Goal: Task Accomplishment & Management: Manage account settings

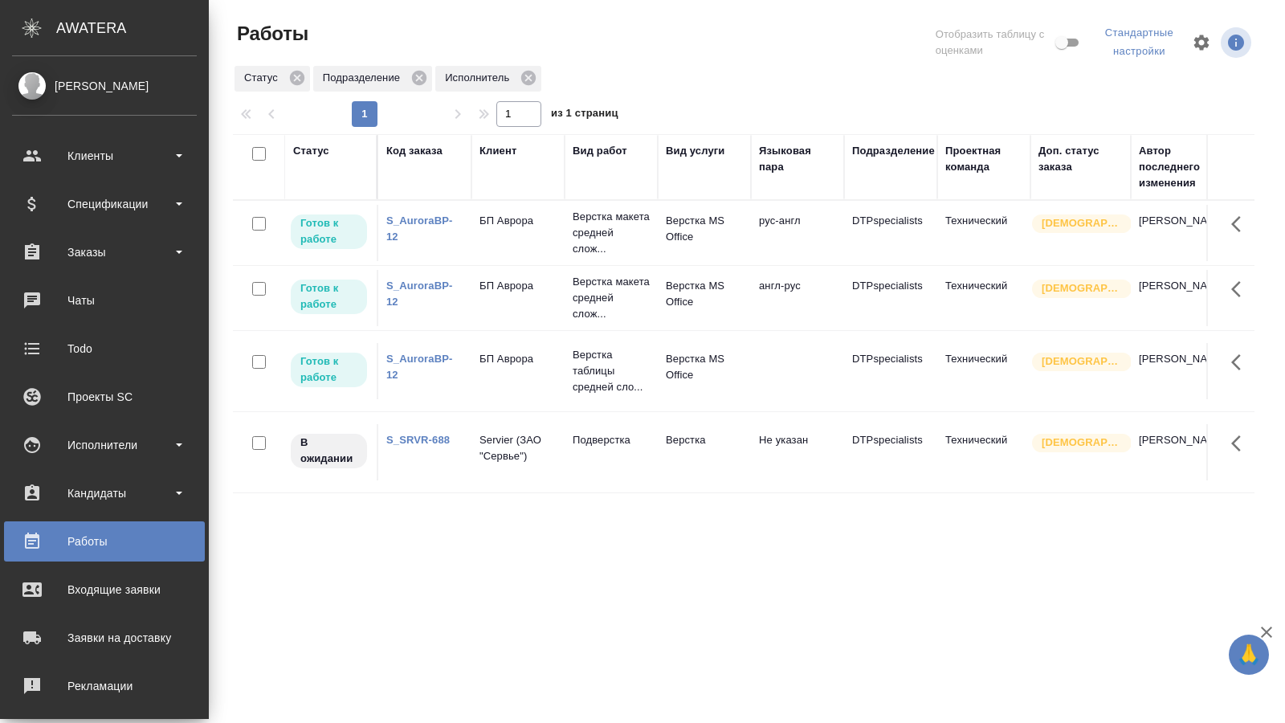
click at [605, 236] on p "Верстка макета средней слож..." at bounding box center [611, 233] width 77 height 48
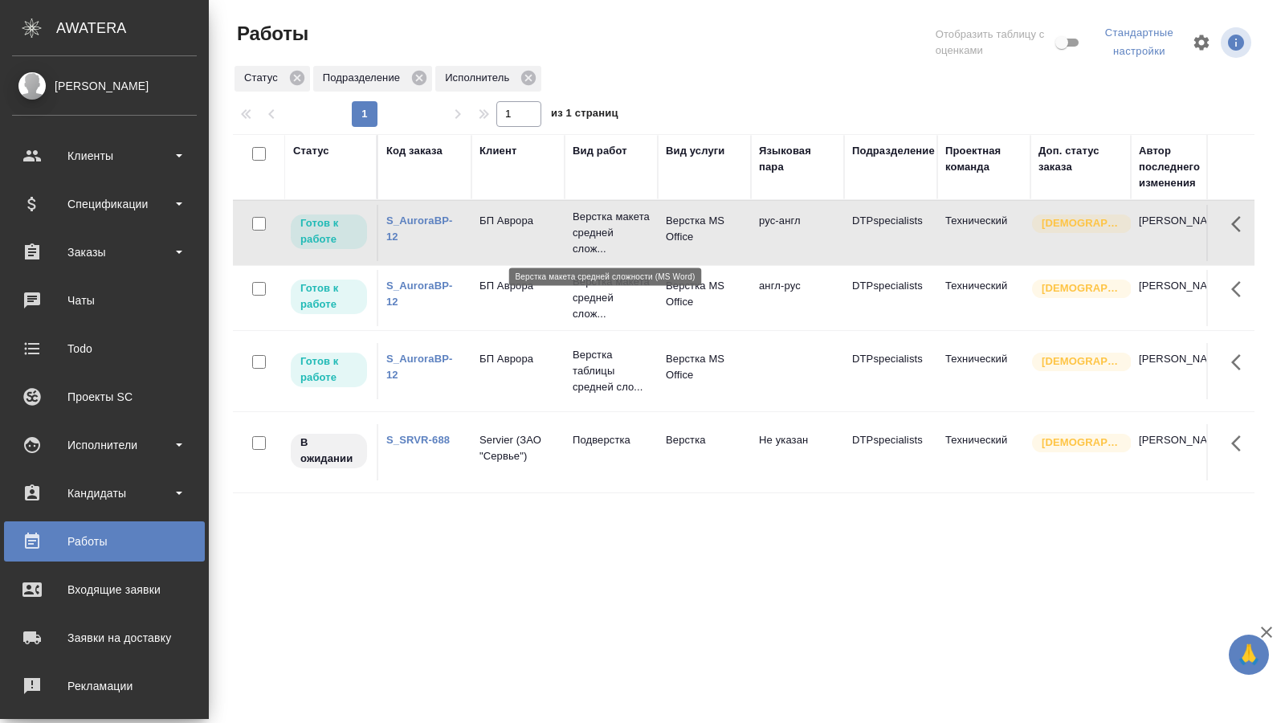
click at [605, 236] on p "Верстка макета средней слож..." at bounding box center [611, 233] width 77 height 48
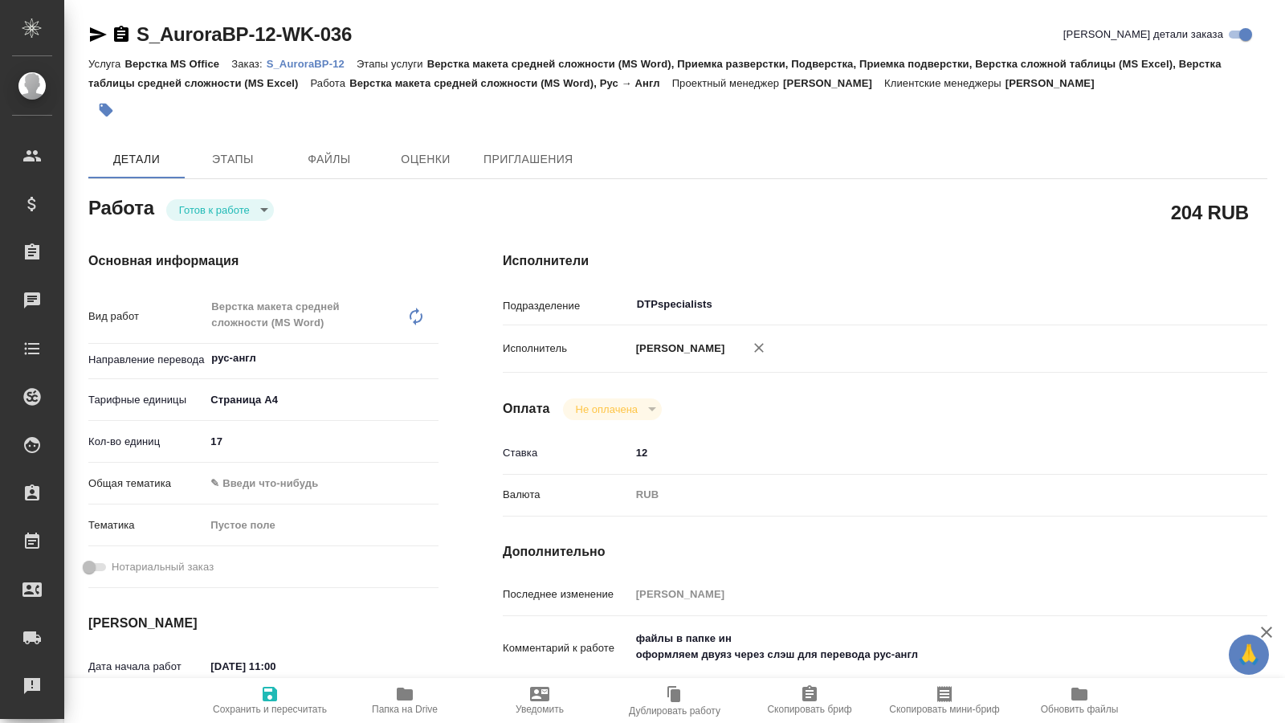
click at [266, 208] on body "🙏 .cls-1 fill:#fff; AWATERA Kucherenko Oksana Клиенты Спецификации Заказы 0 Чат…" at bounding box center [642, 361] width 1285 height 723
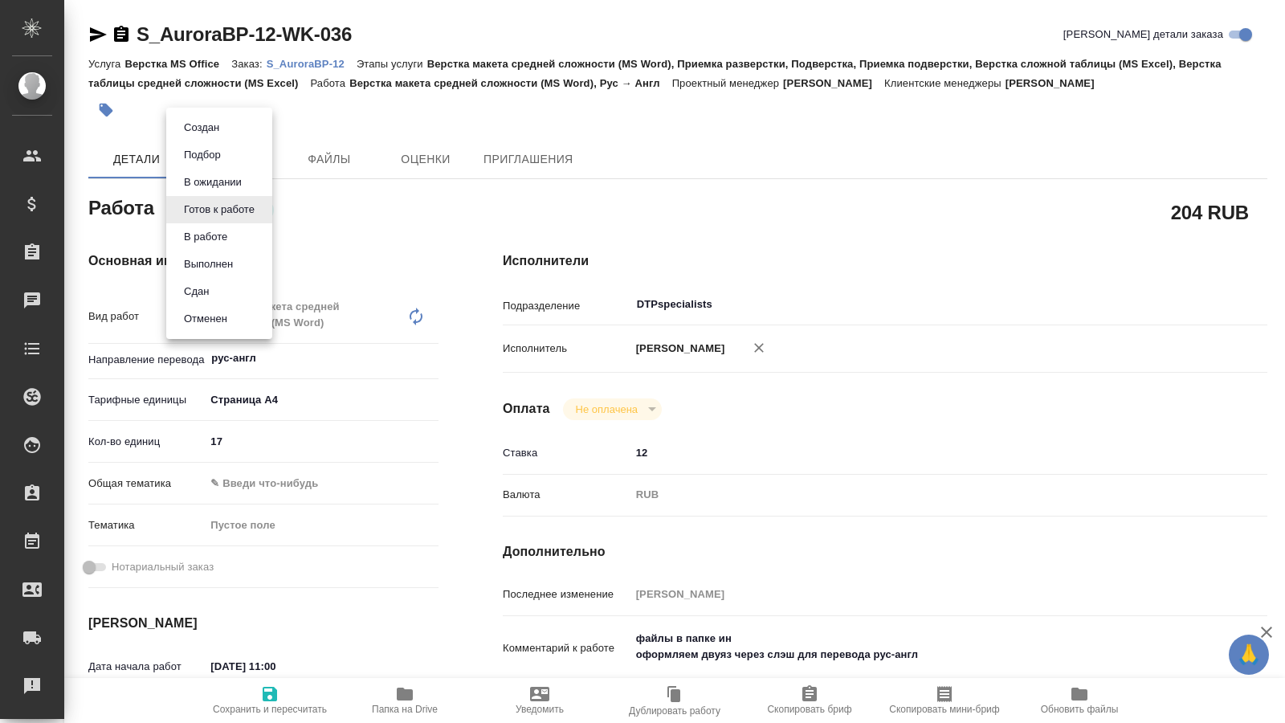
click at [230, 232] on li "В работе" at bounding box center [219, 236] width 106 height 27
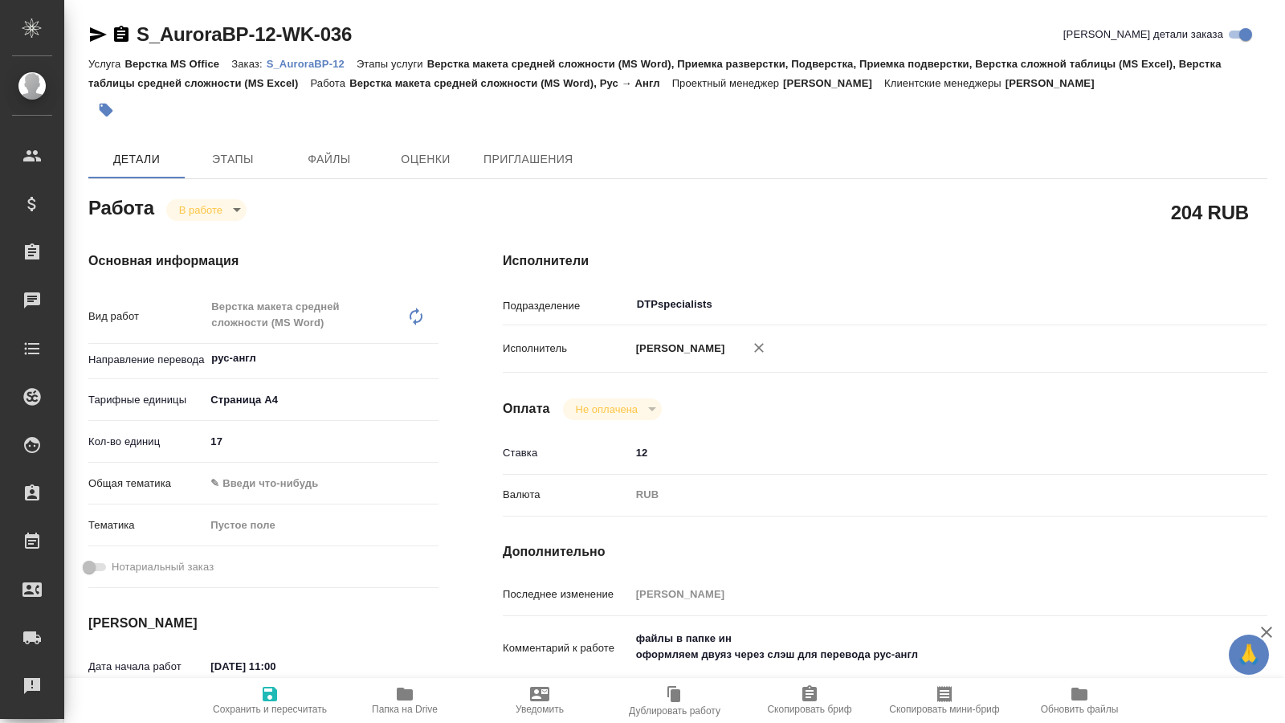
type textarea "x"
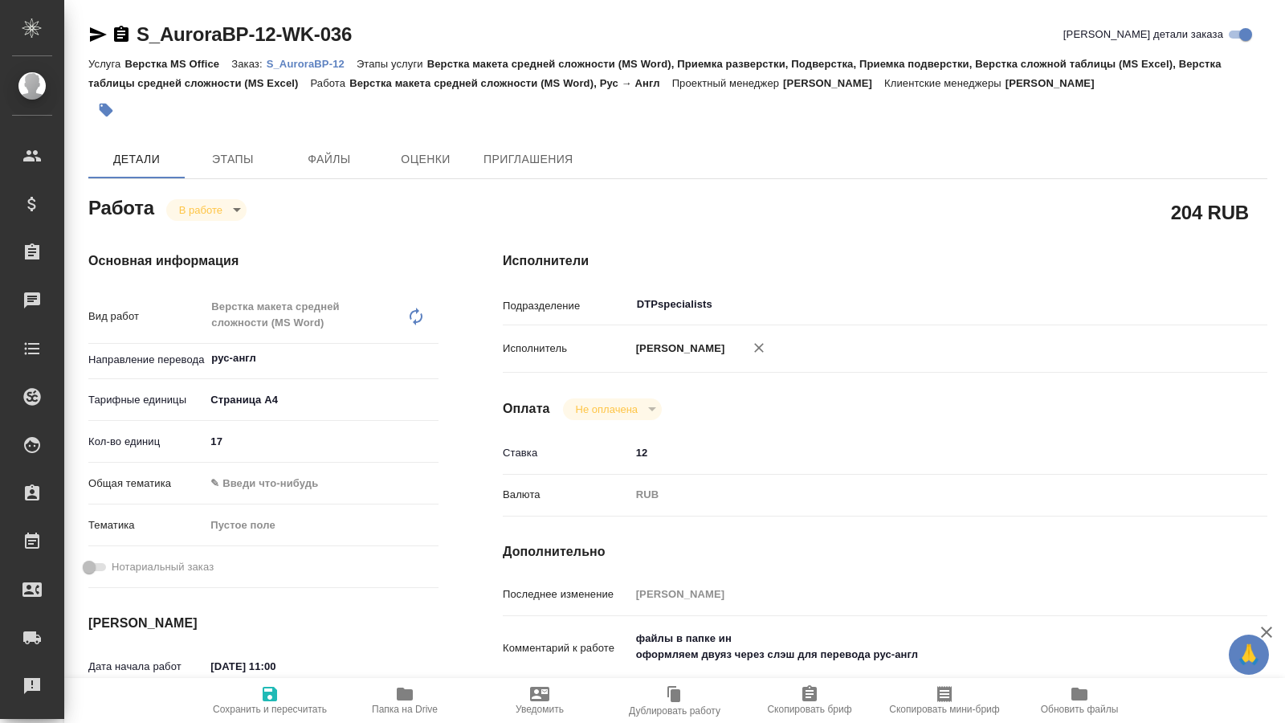
type textarea "x"
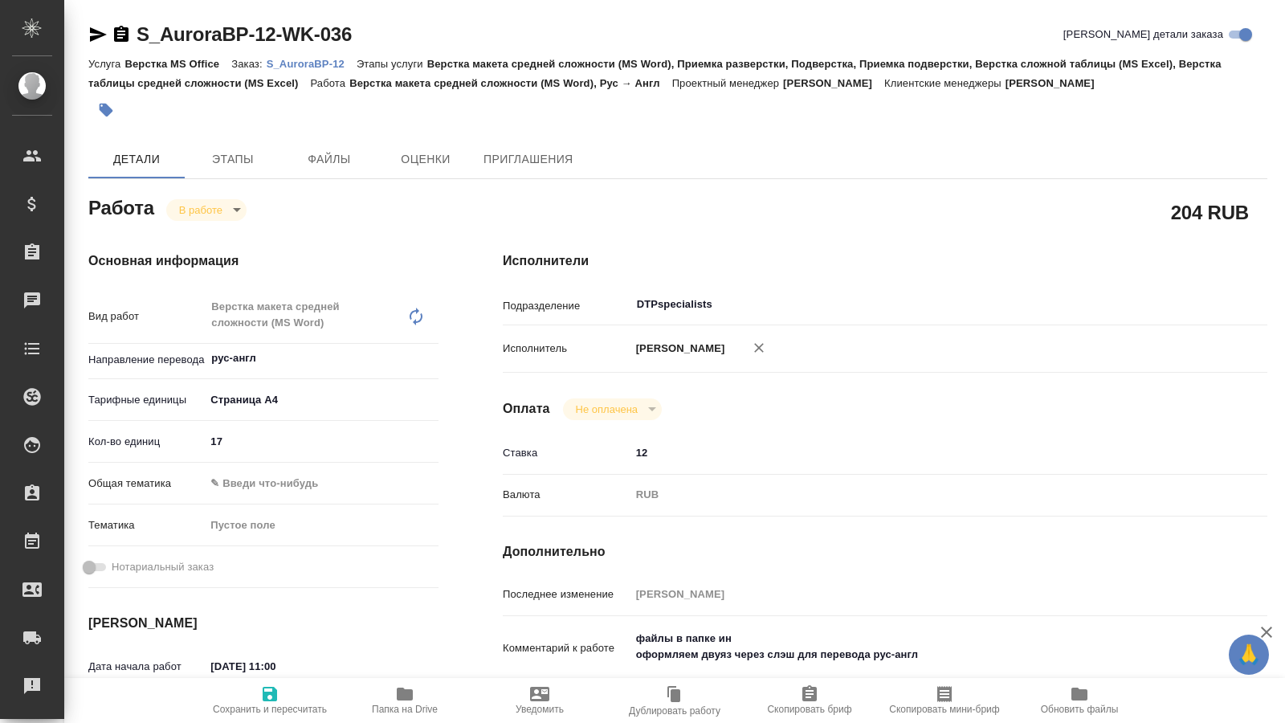
type textarea "x"
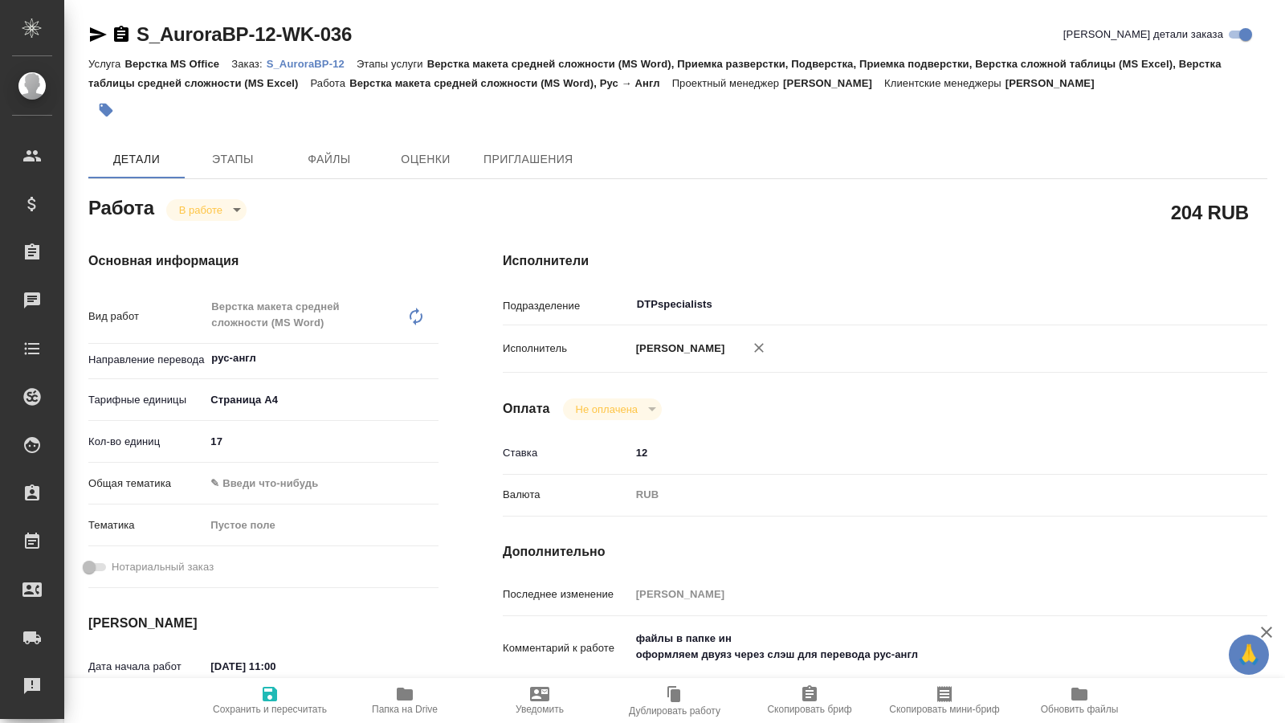
type textarea "x"
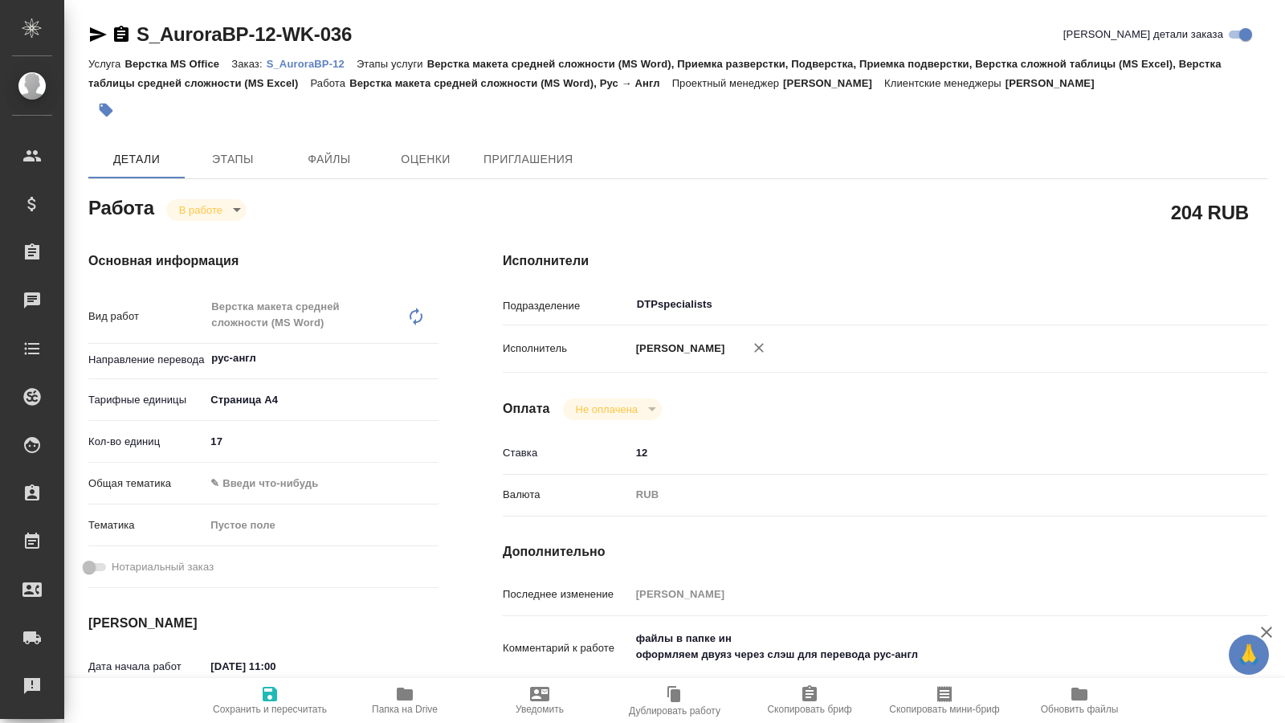
scroll to position [246, 0]
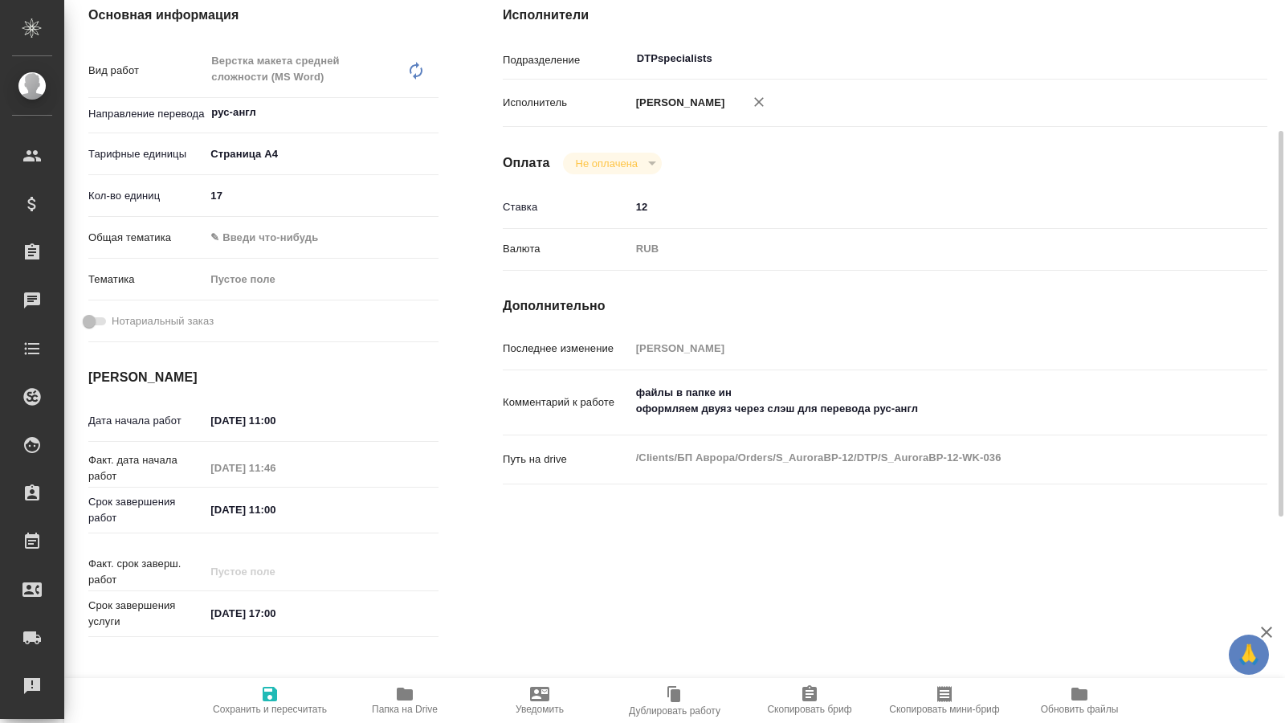
click at [396, 710] on span "Папка на Drive" at bounding box center [405, 708] width 66 height 11
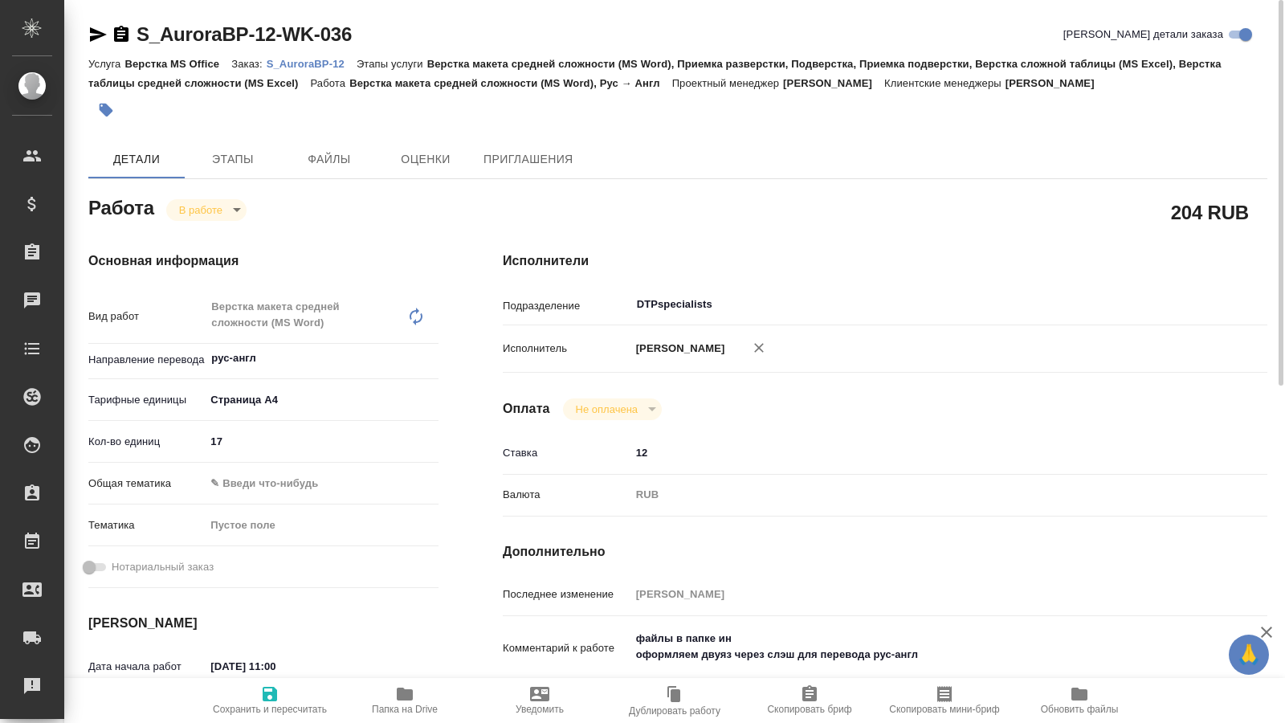
click at [218, 206] on body "🙏 .cls-1 fill:#fff; AWATERA Kucherenko Oksana Клиенты Спецификации Заказы 0 Чат…" at bounding box center [642, 361] width 1285 height 723
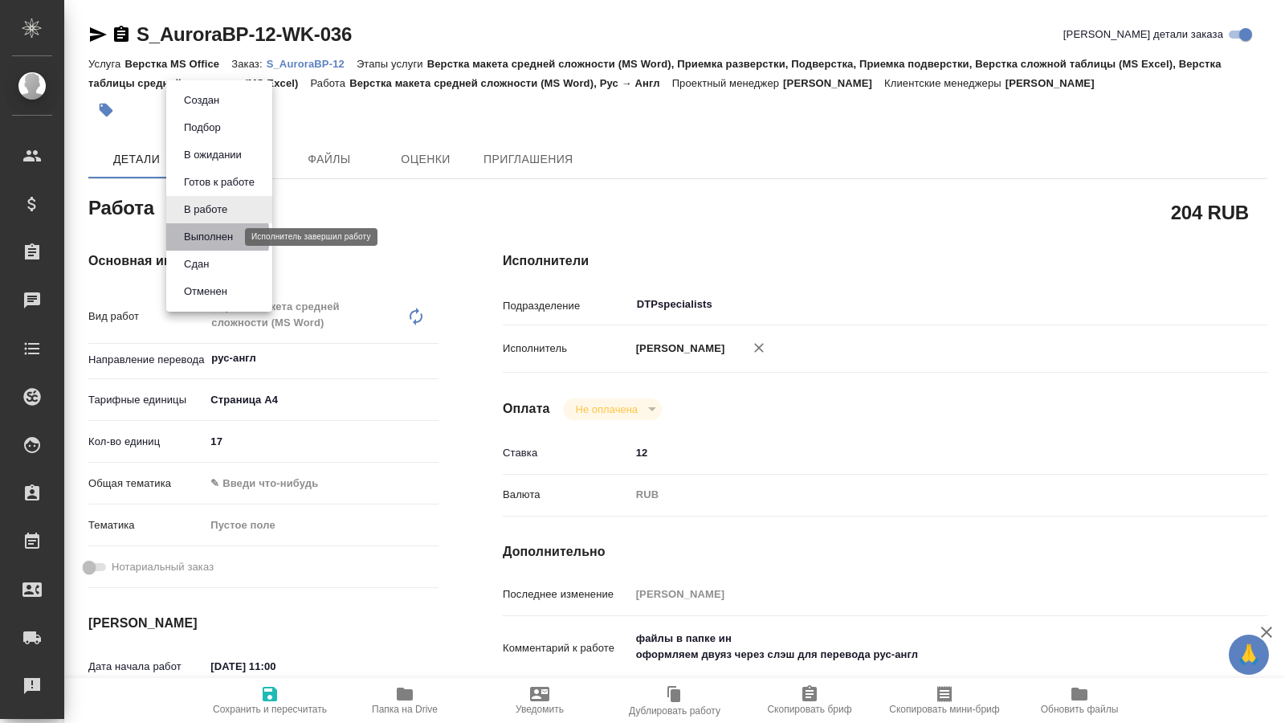
click at [208, 237] on button "Выполнен" at bounding box center [208, 237] width 59 height 18
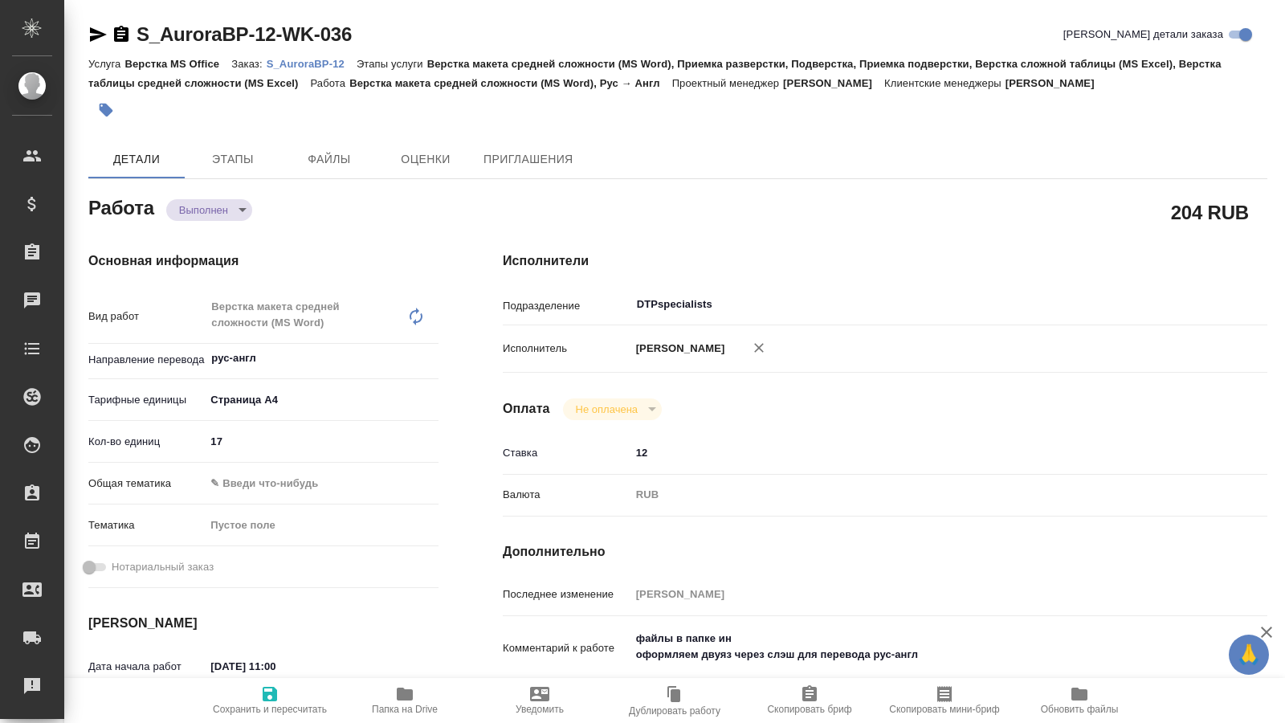
type textarea "x"
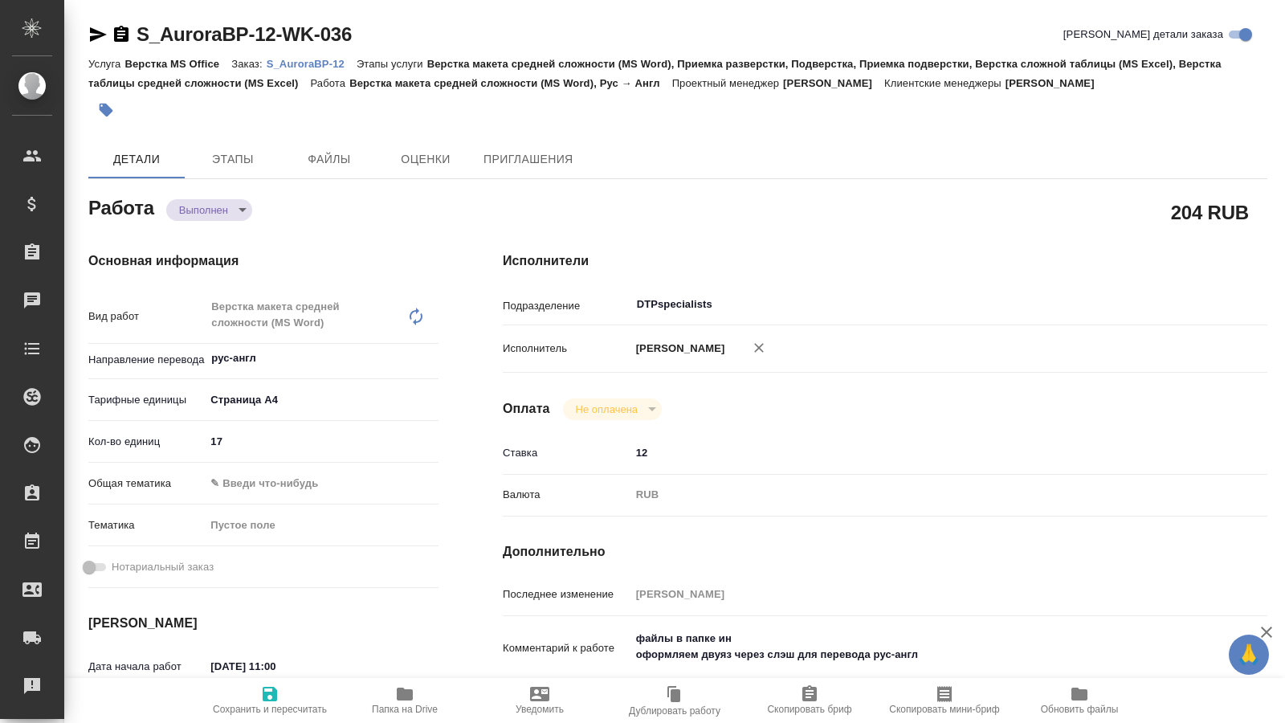
type textarea "x"
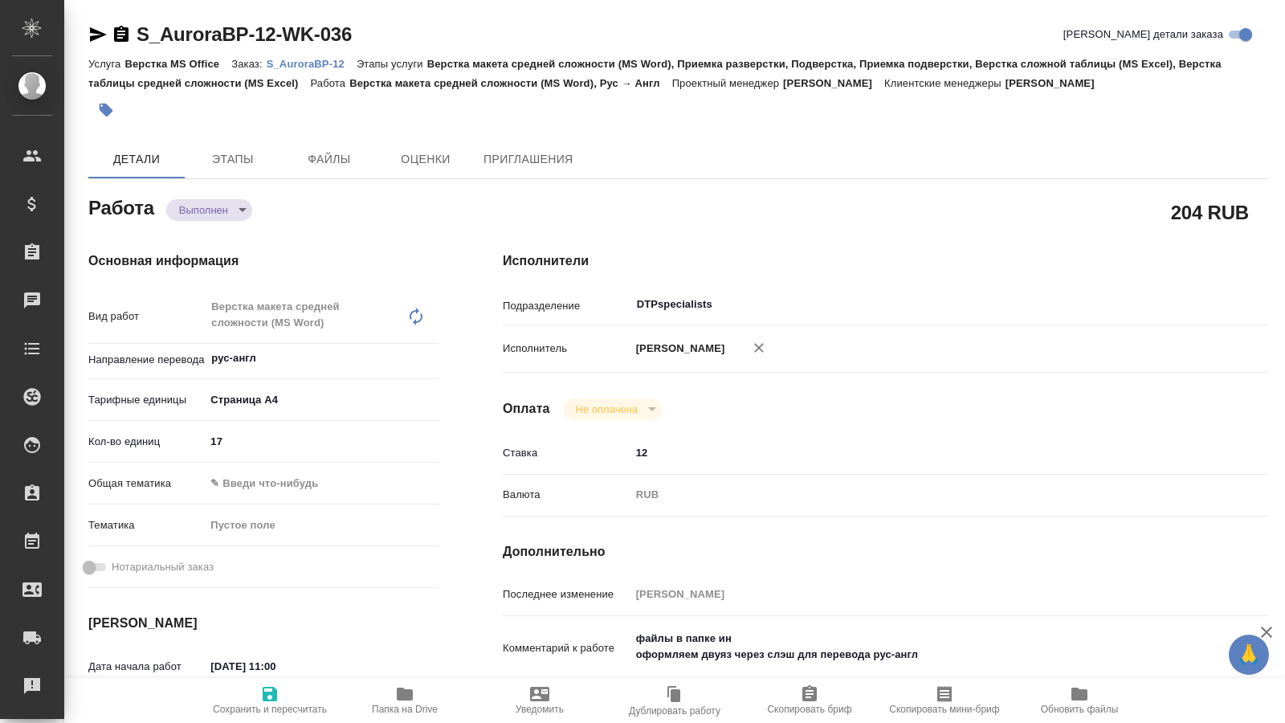
type textarea "x"
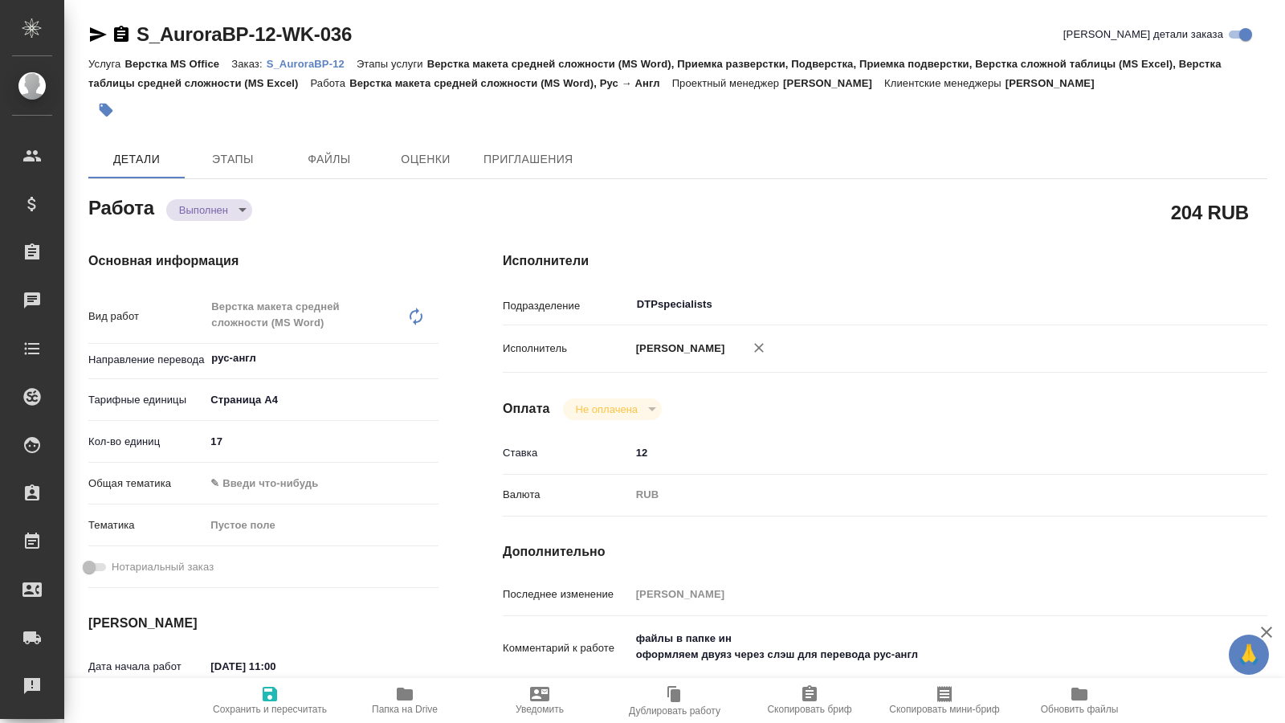
type textarea "x"
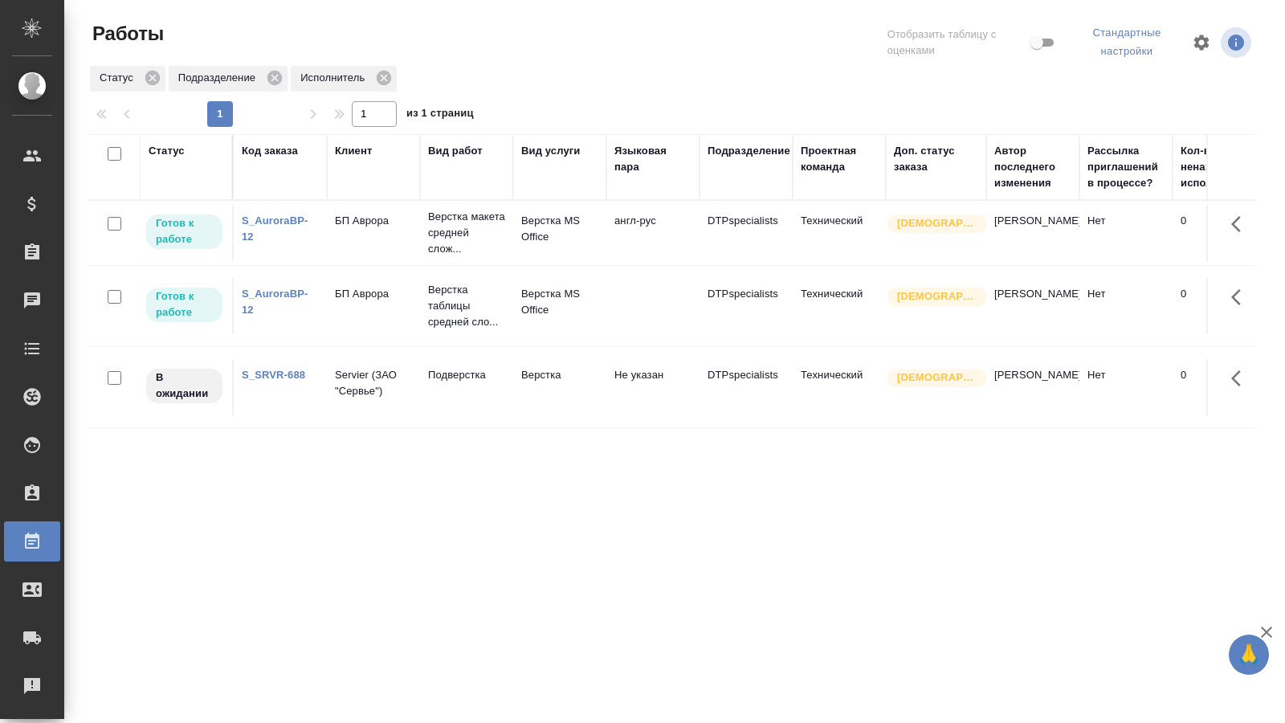
click at [791, 631] on div "Статус Код заказа Клиент Вид работ Вид услуги Языковая пара Подразделение Проек…" at bounding box center [671, 423] width 1166 height 578
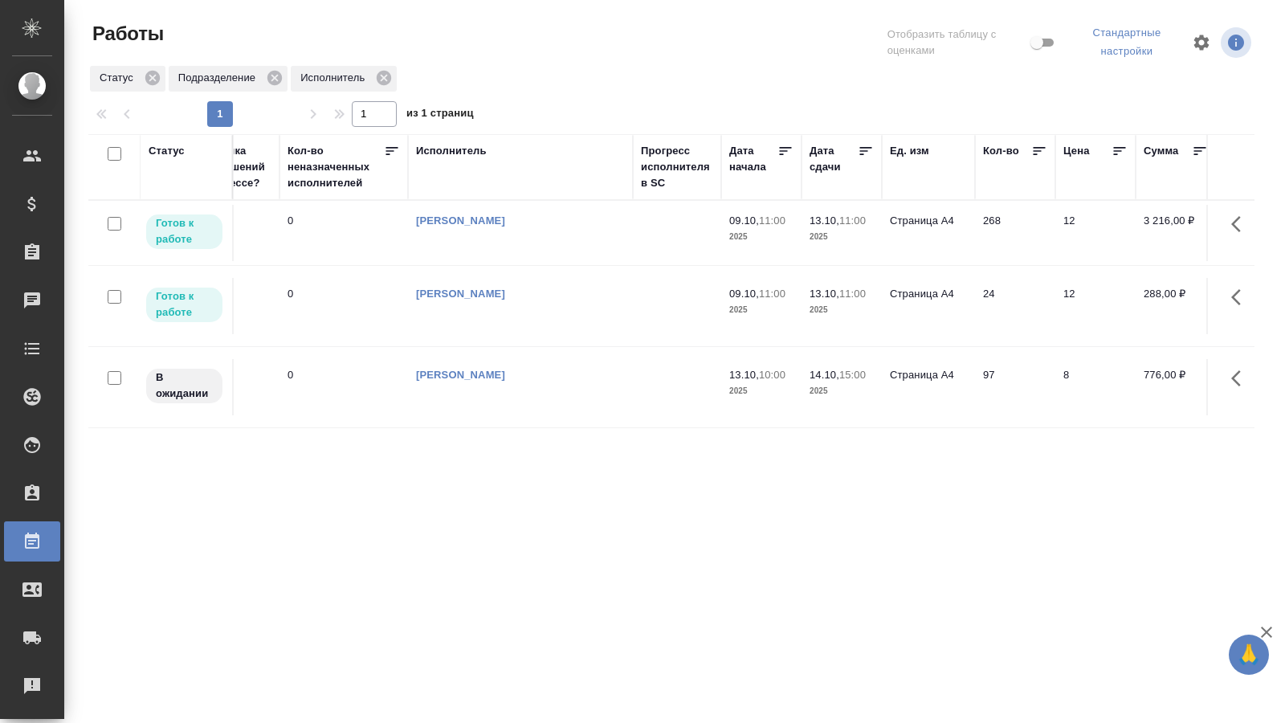
scroll to position [0, 909]
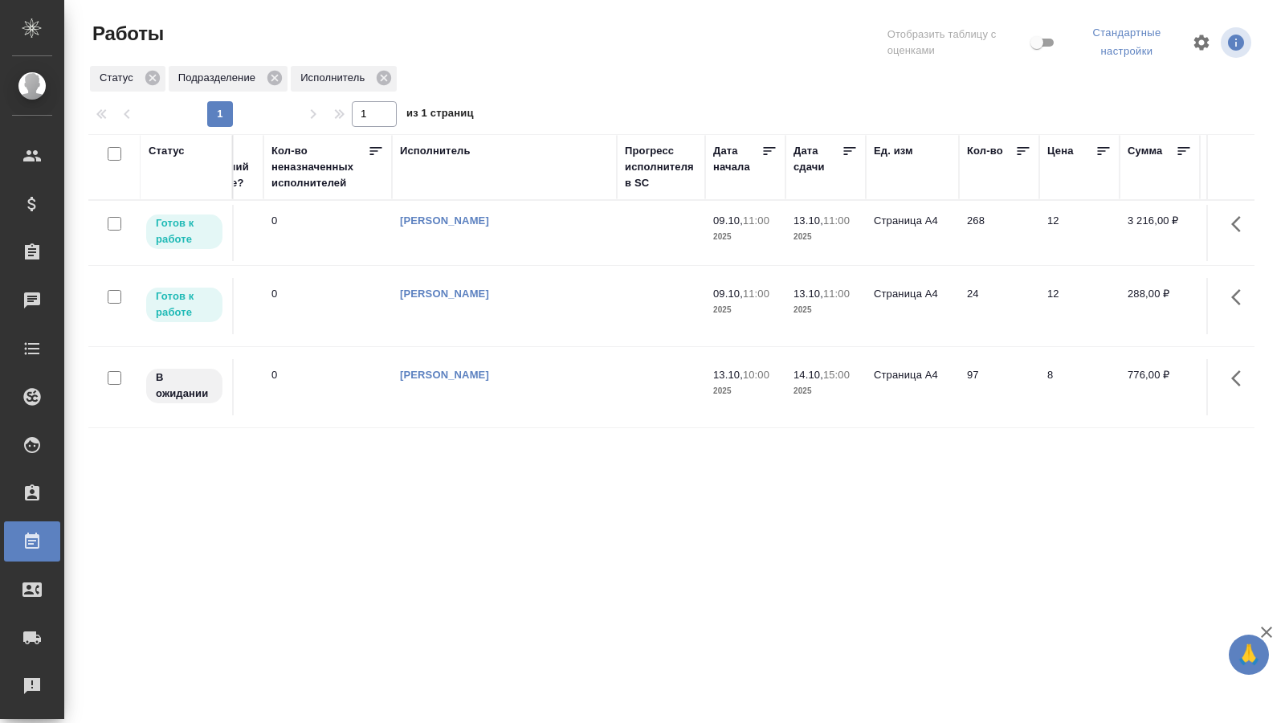
click at [716, 300] on span "09.10, 11:00" at bounding box center [745, 294] width 64 height 16
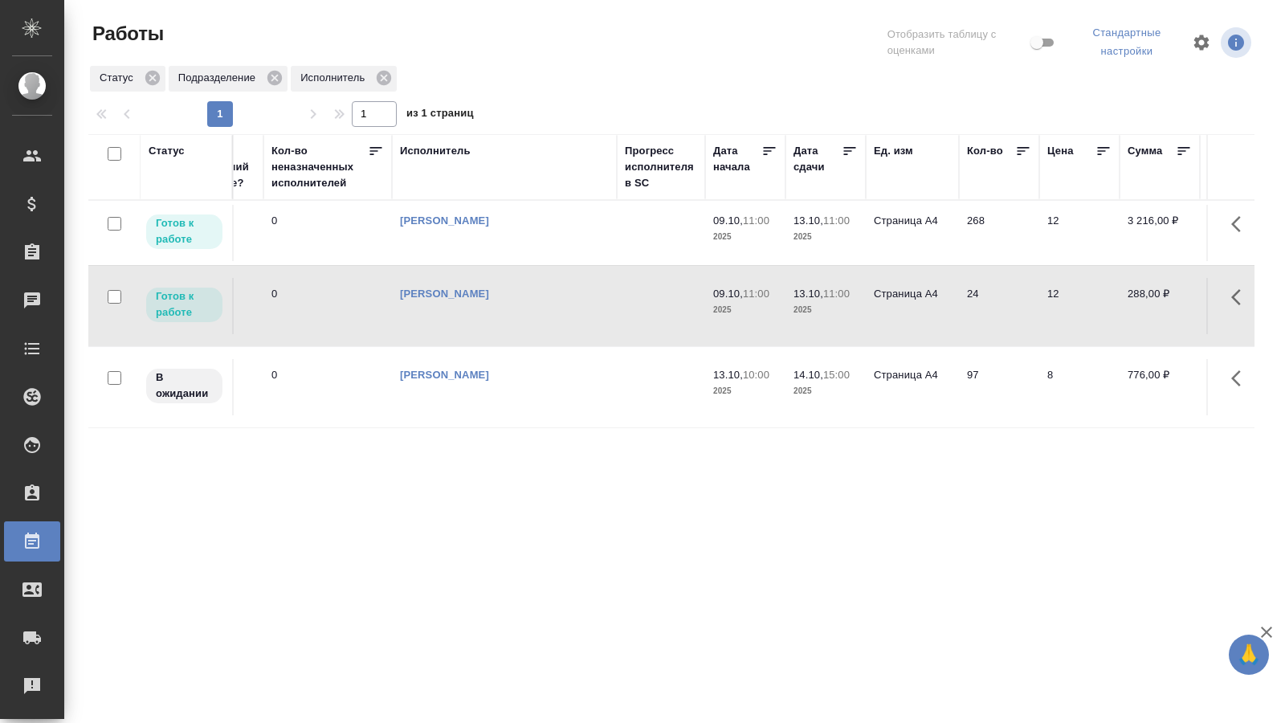
click at [716, 300] on span "09.10, 11:00" at bounding box center [745, 294] width 64 height 16
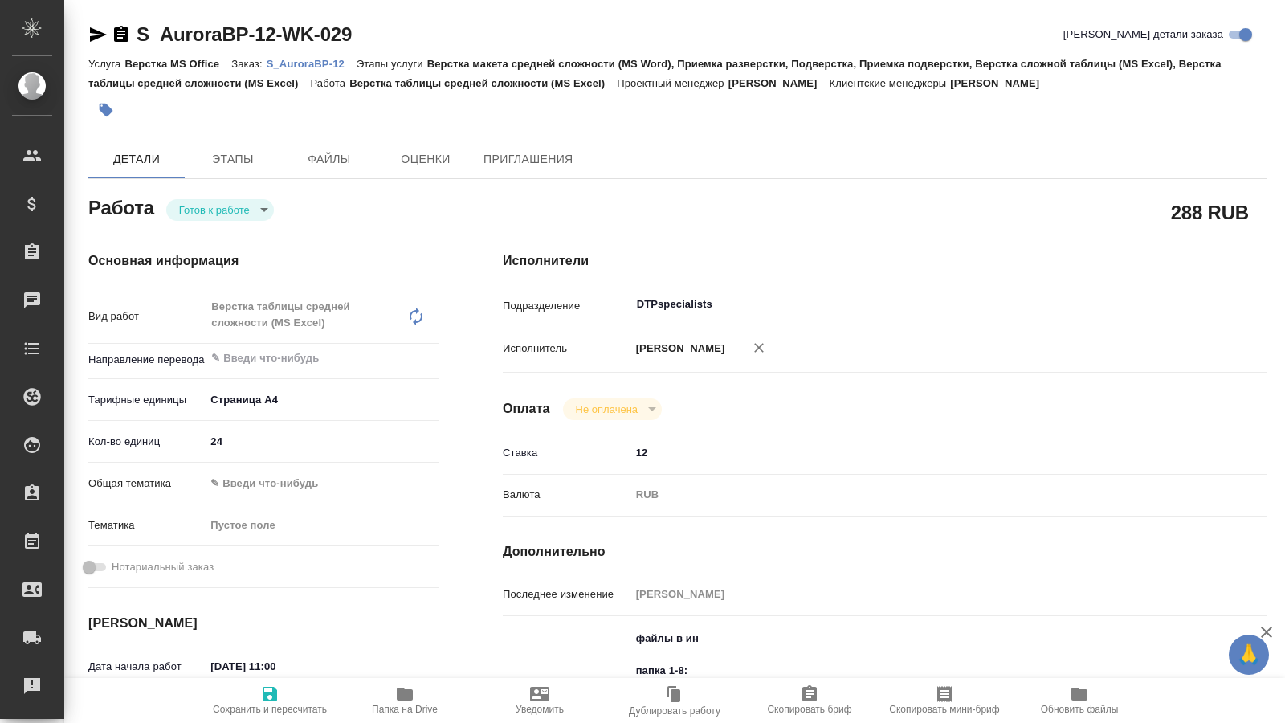
type textarea "x"
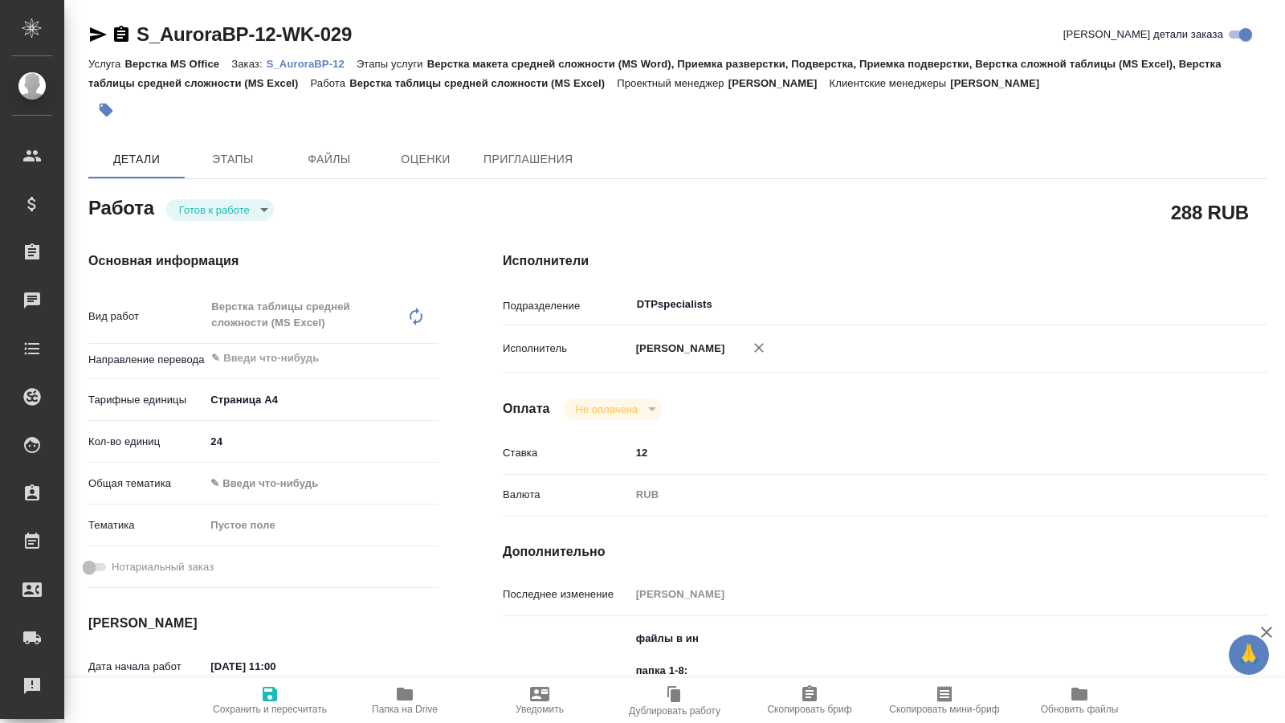
type textarea "x"
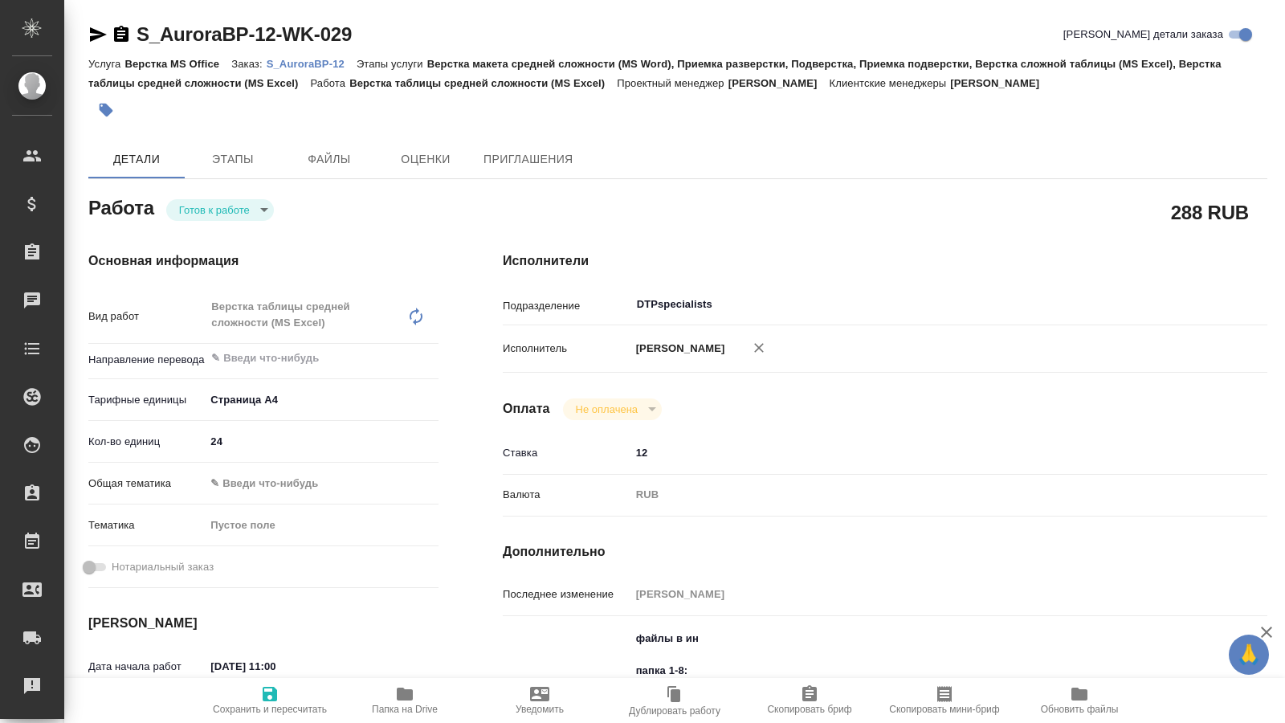
type textarea "x"
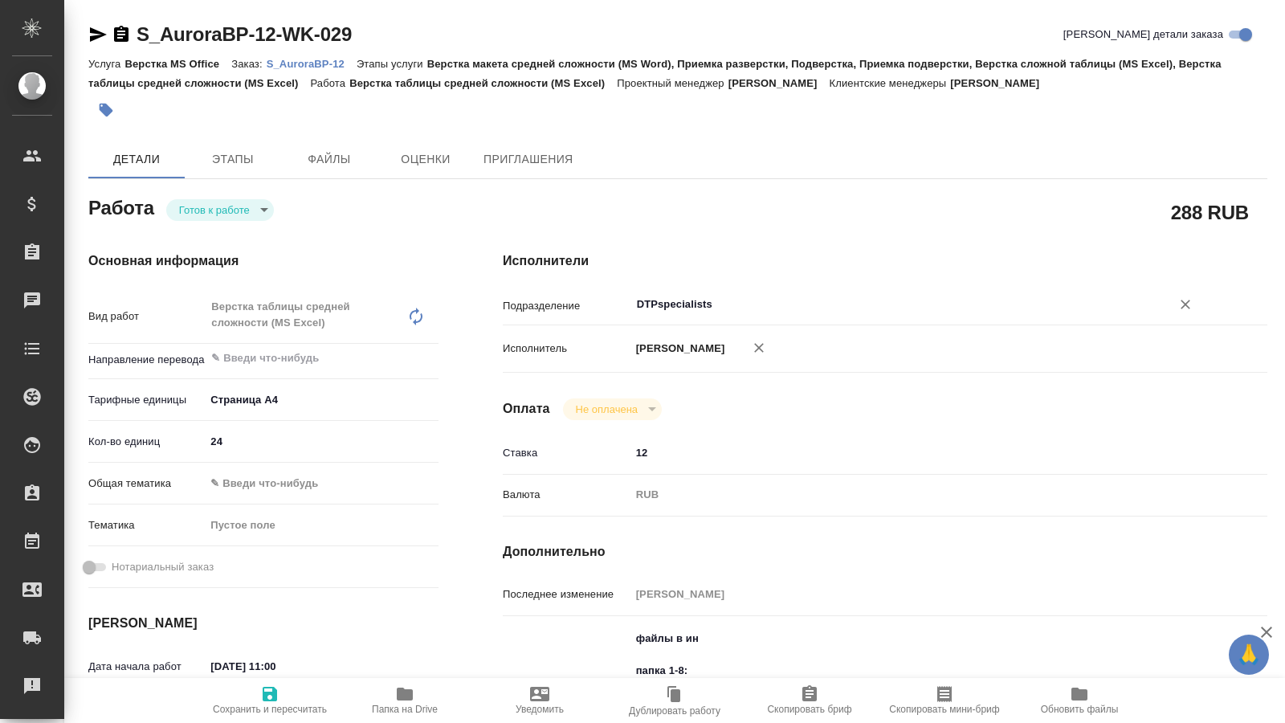
click at [929, 290] on div "DTPspecialists ​" at bounding box center [916, 304] width 573 height 29
type textarea "x"
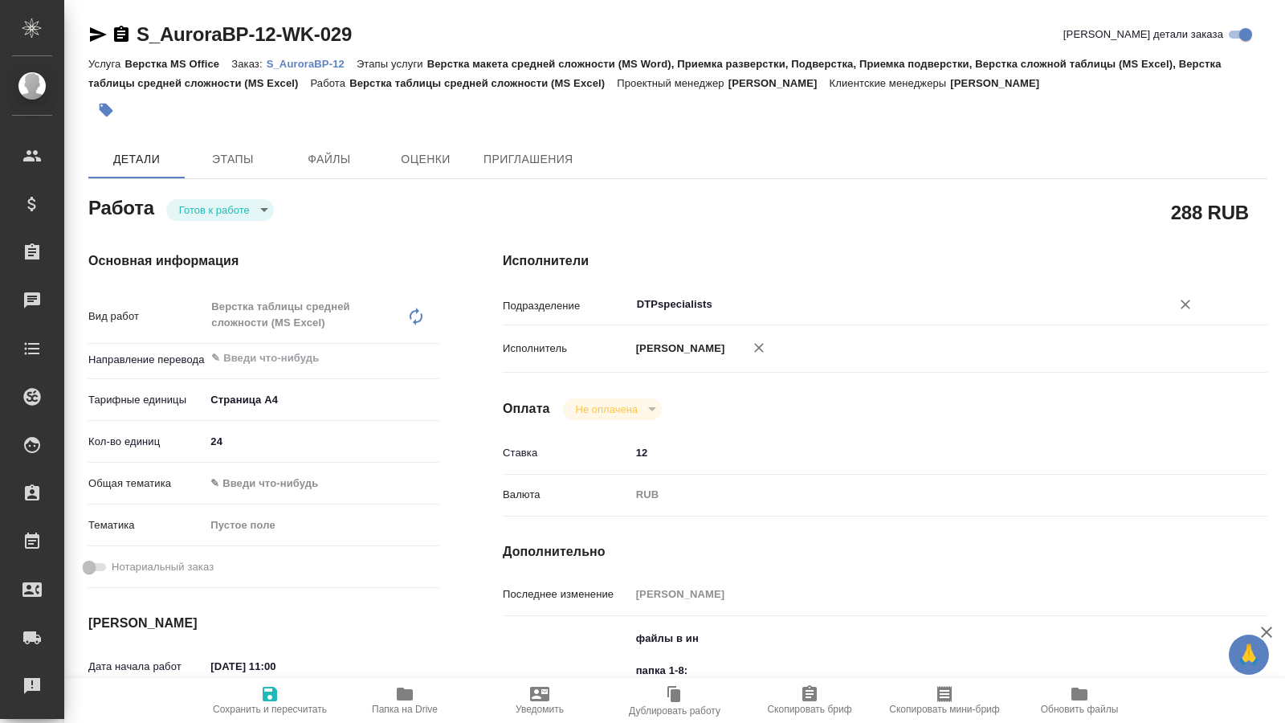
type textarea "x"
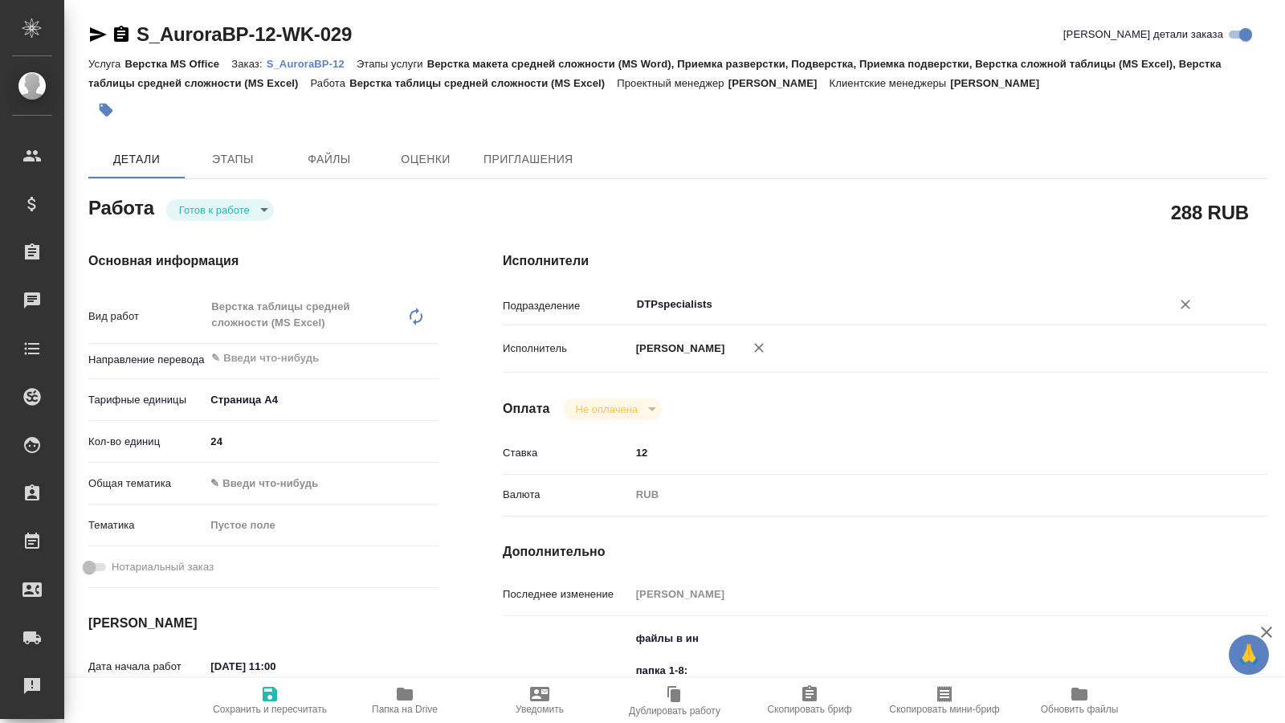
type textarea "x"
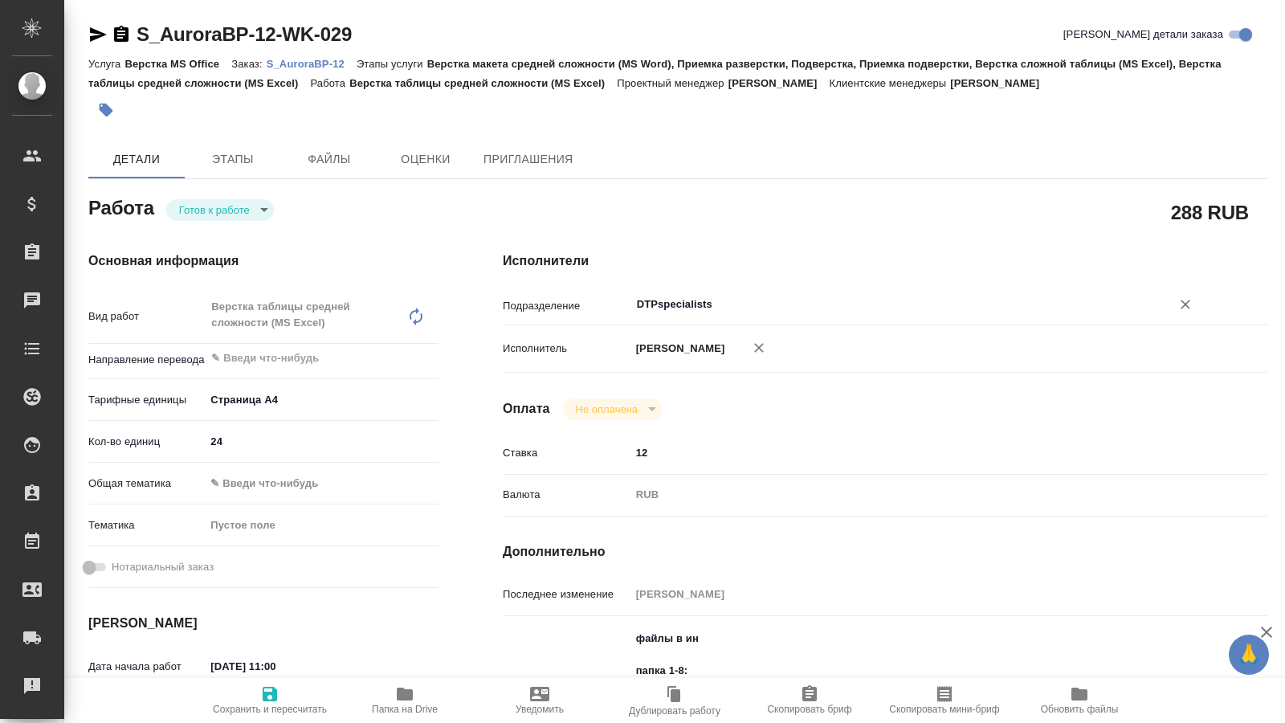
type textarea "x"
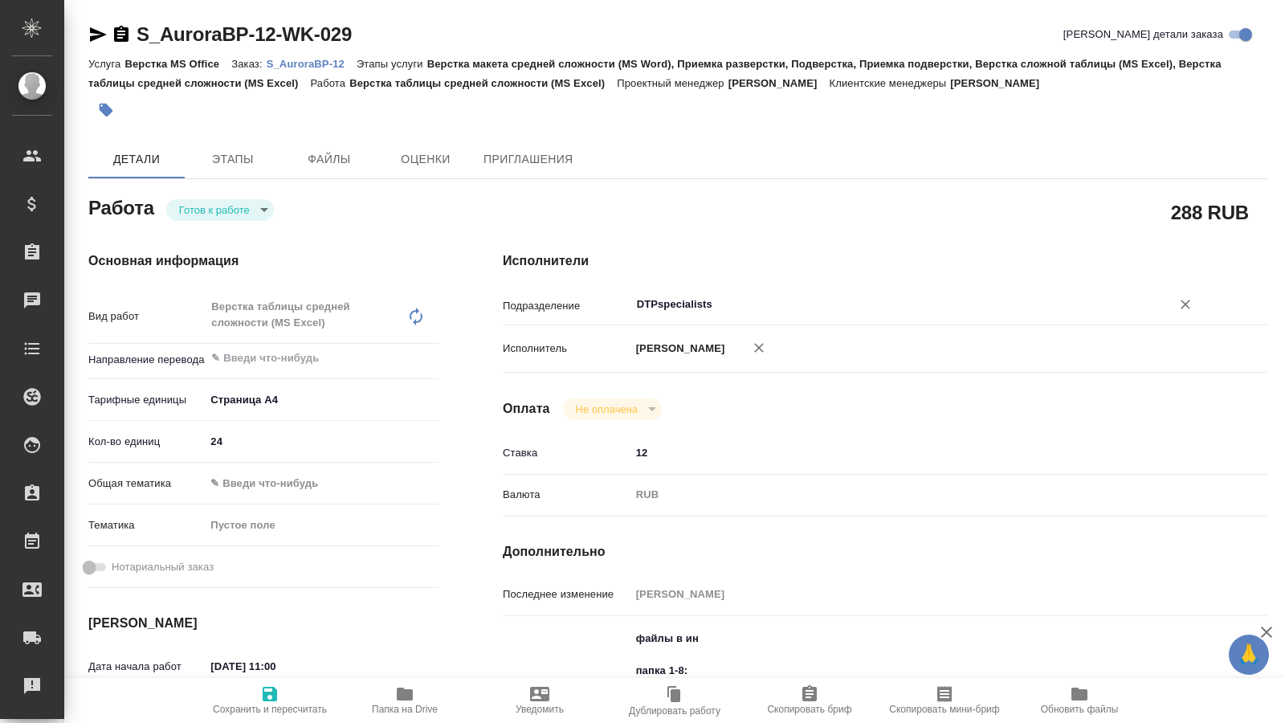
type textarea "x"
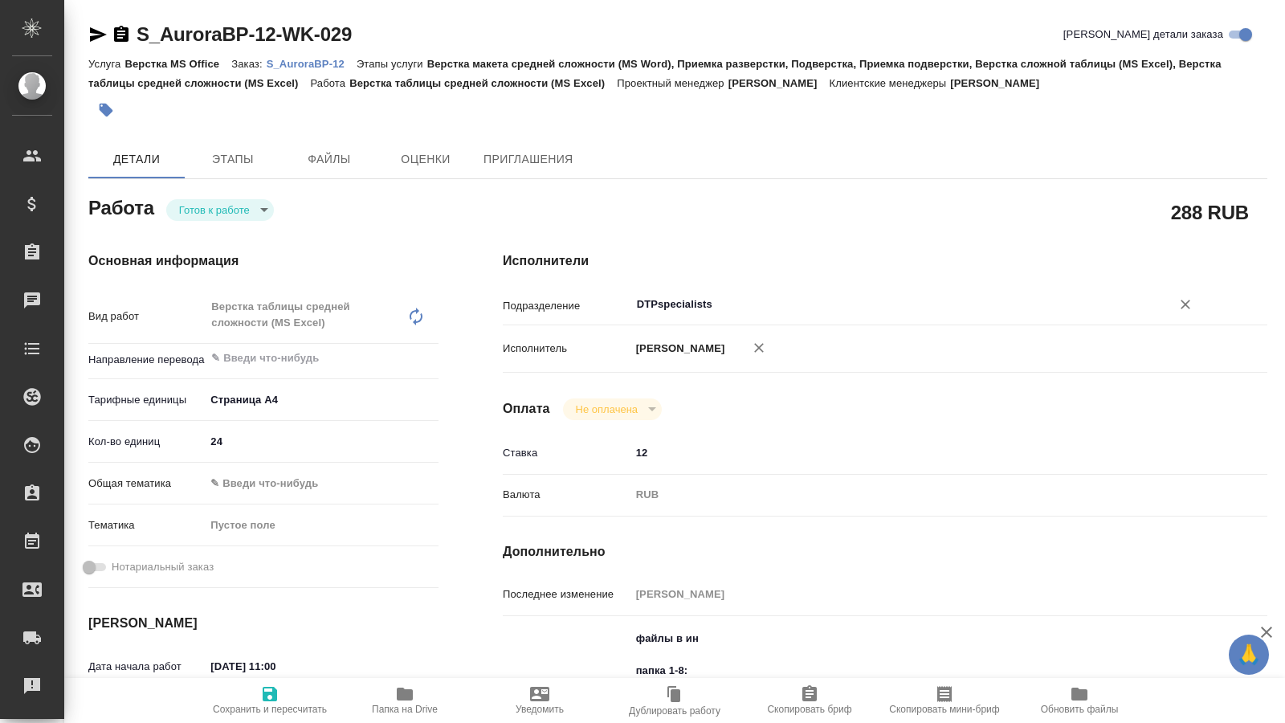
type textarea "x"
click at [248, 213] on body "🙏 .cls-1 fill:#fff; AWATERA Kucherenko Oksana Клиенты Спецификации Заказы 0 Чат…" at bounding box center [642, 361] width 1285 height 723
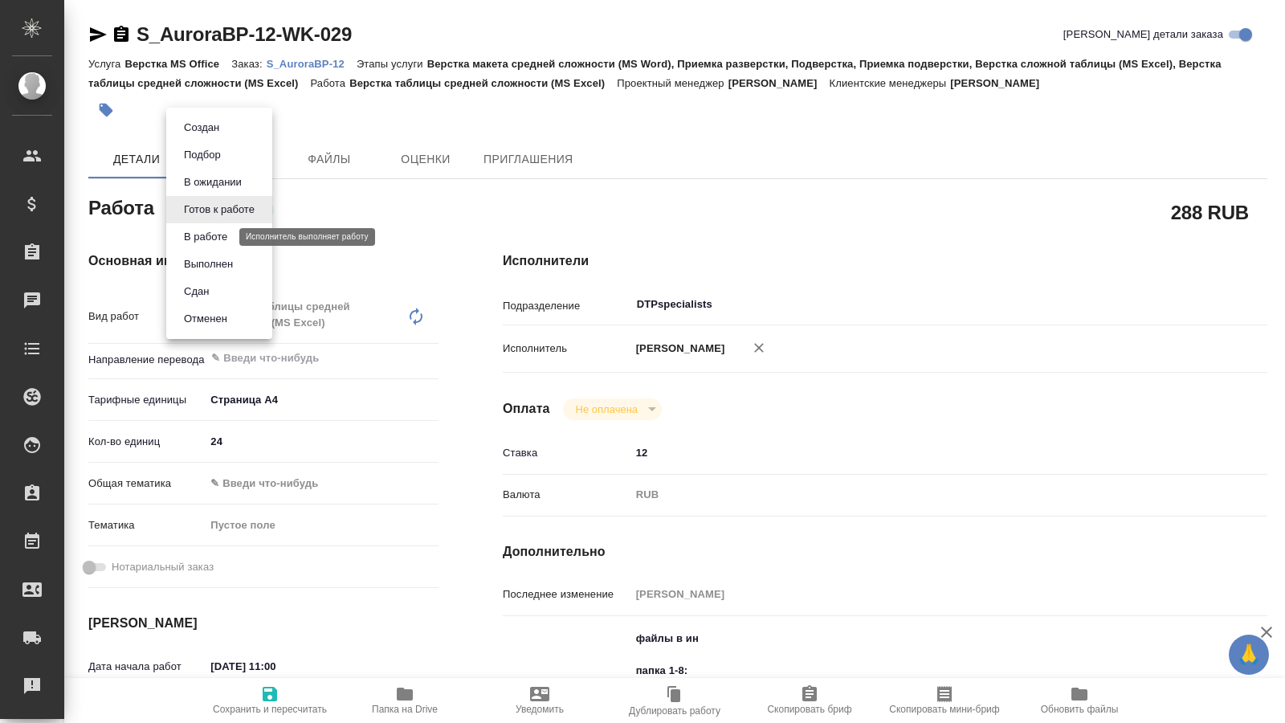
click at [216, 239] on button "В работе" at bounding box center [205, 237] width 53 height 18
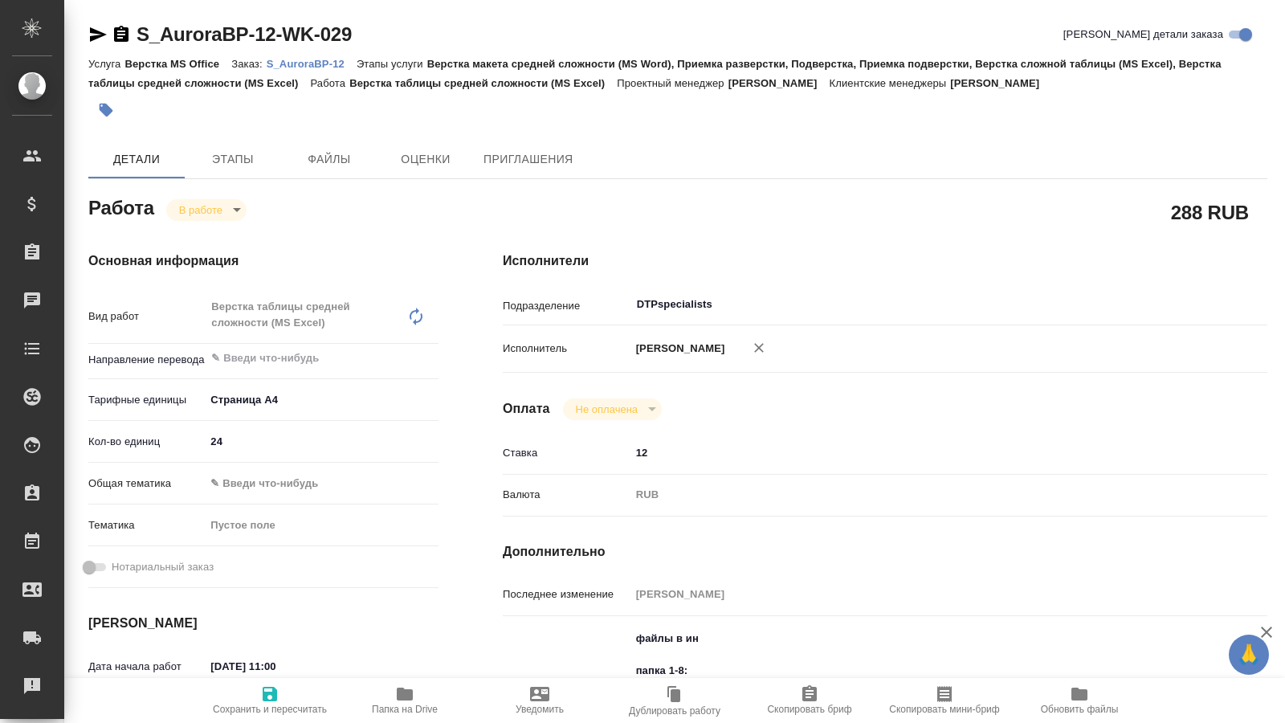
type textarea "x"
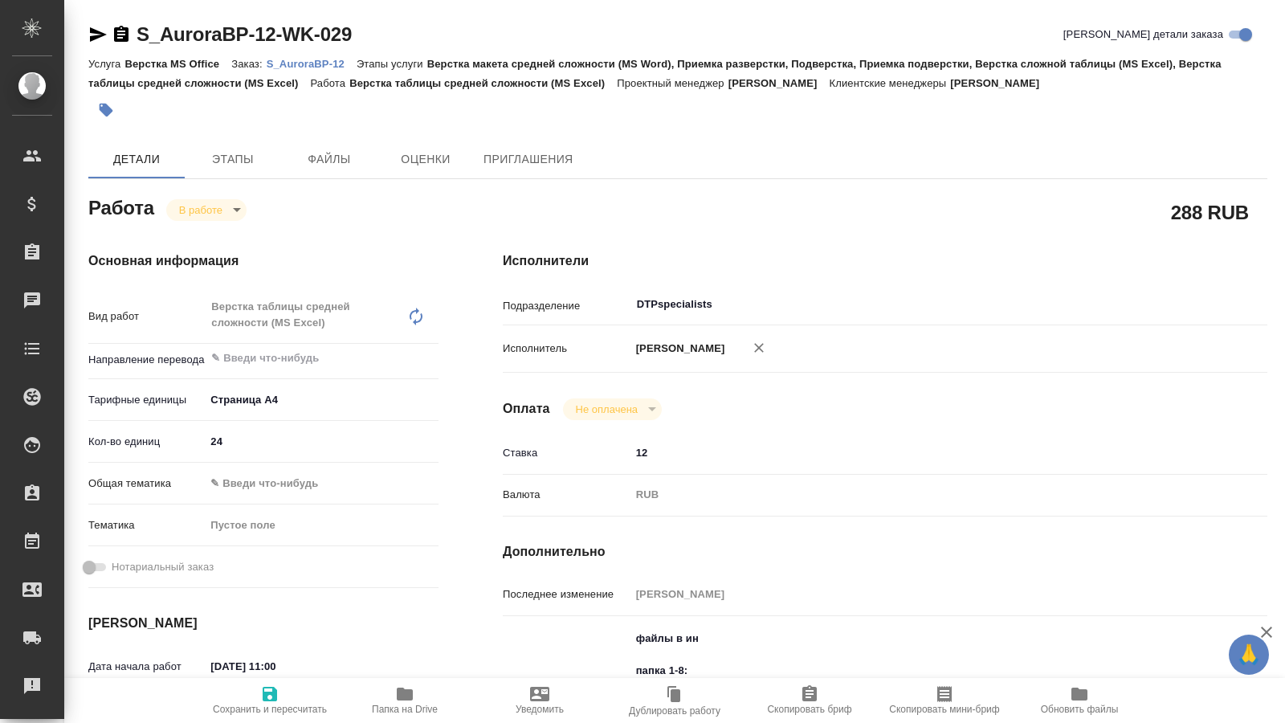
type textarea "x"
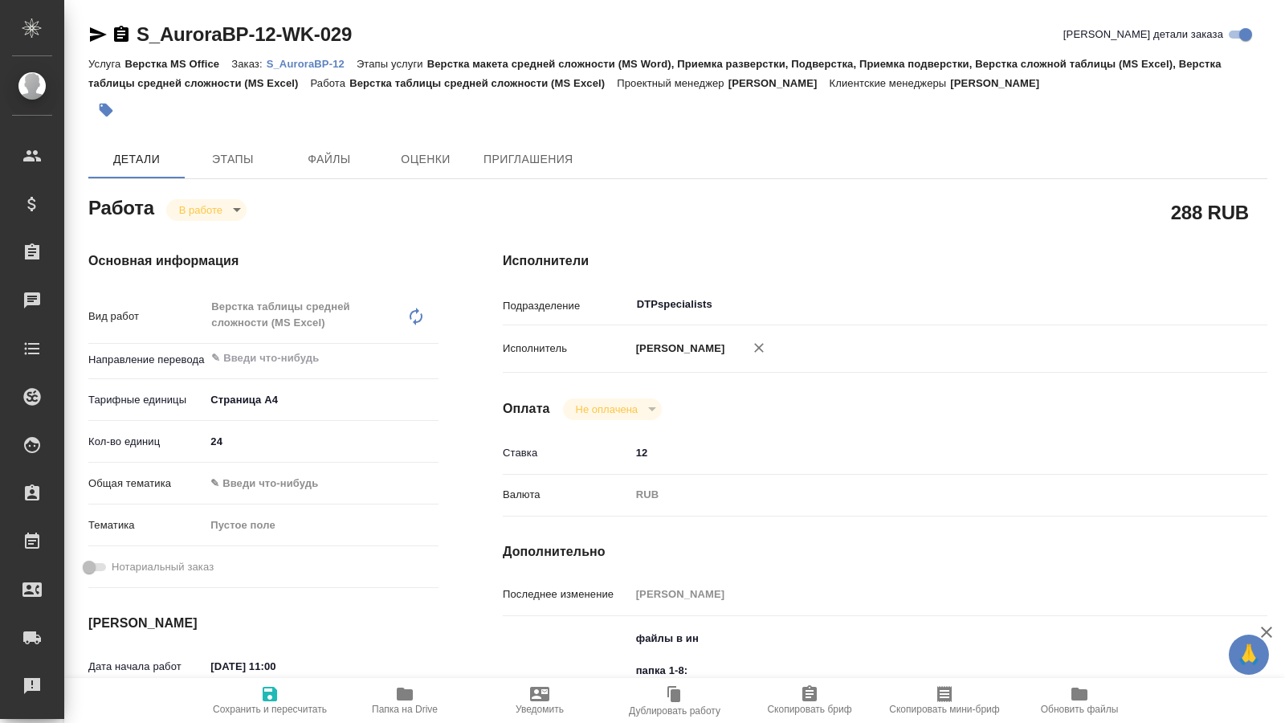
type textarea "x"
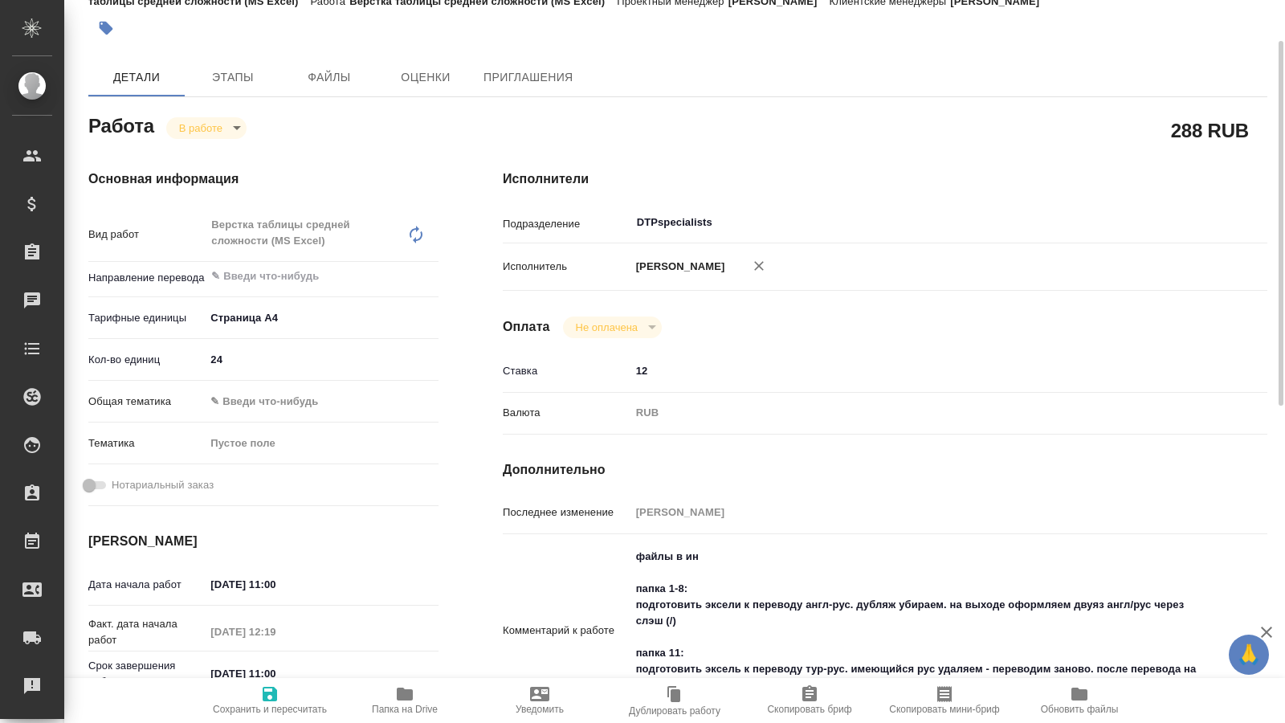
type textarea "x"
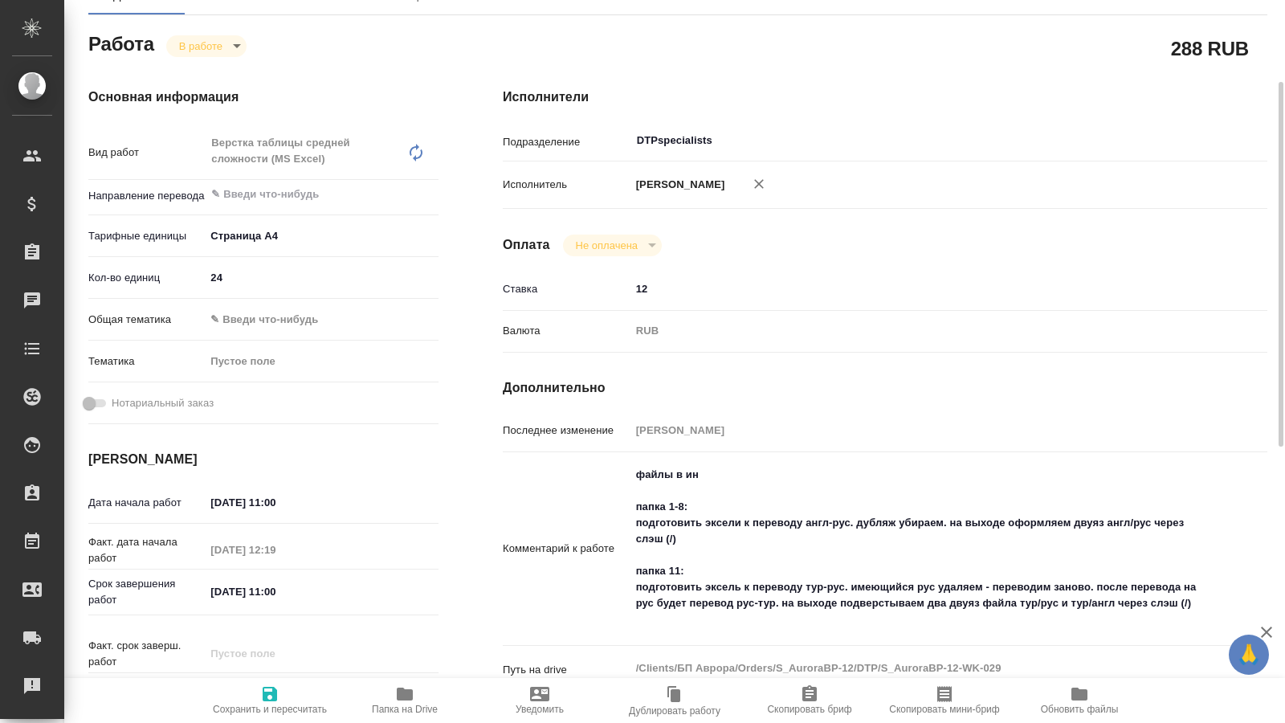
scroll to position [246, 0]
